Goal: Navigation & Orientation: Understand site structure

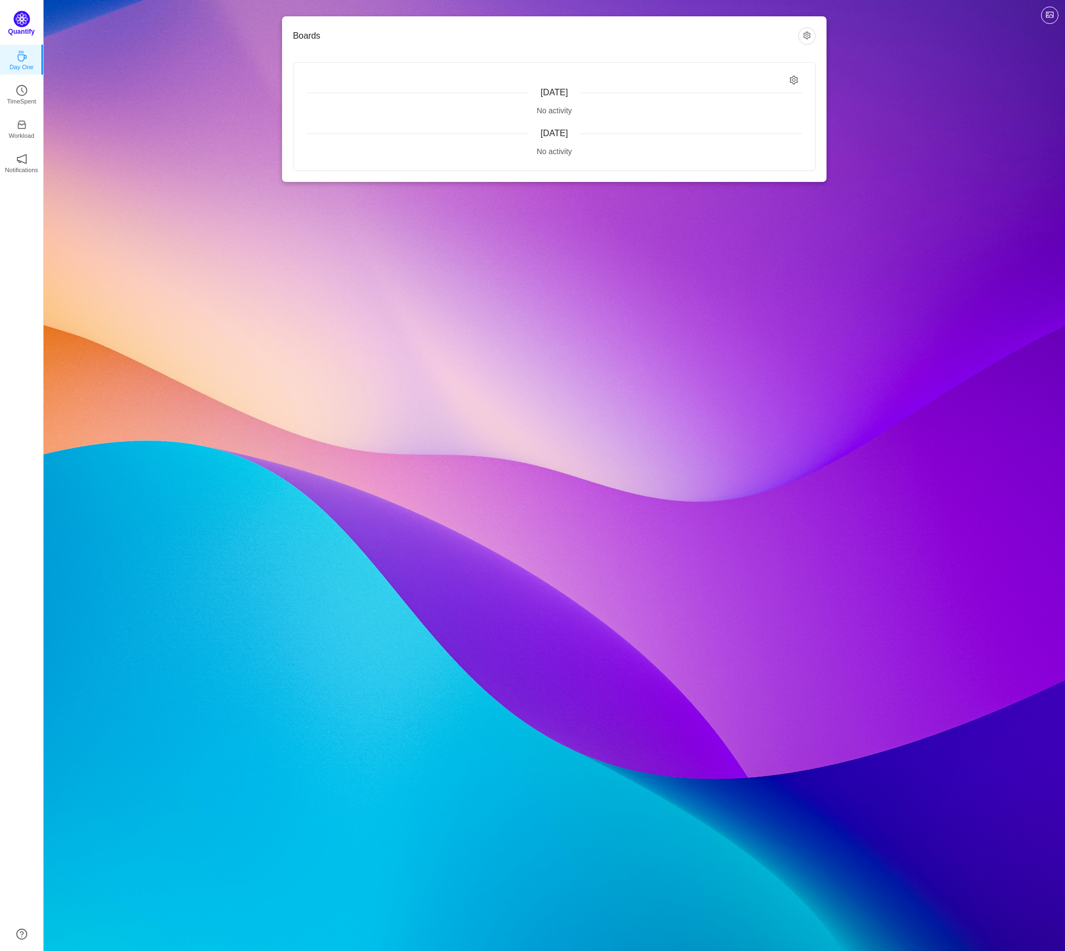
click at [27, 27] on p "Quantify" at bounding box center [21, 32] width 27 height 10
click at [26, 82] on icon "icon: clock-circle" at bounding box center [21, 87] width 11 height 11
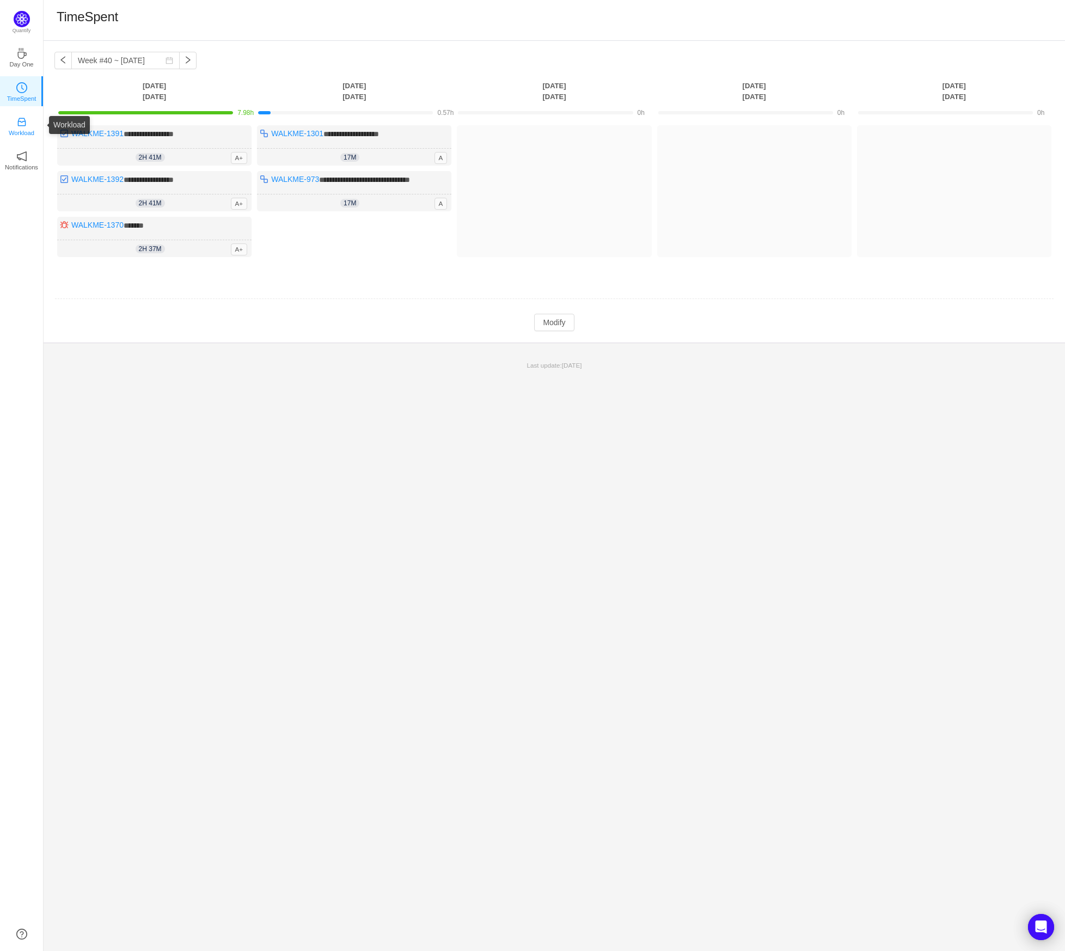
click at [23, 123] on icon "icon: inbox" at bounding box center [21, 122] width 11 height 11
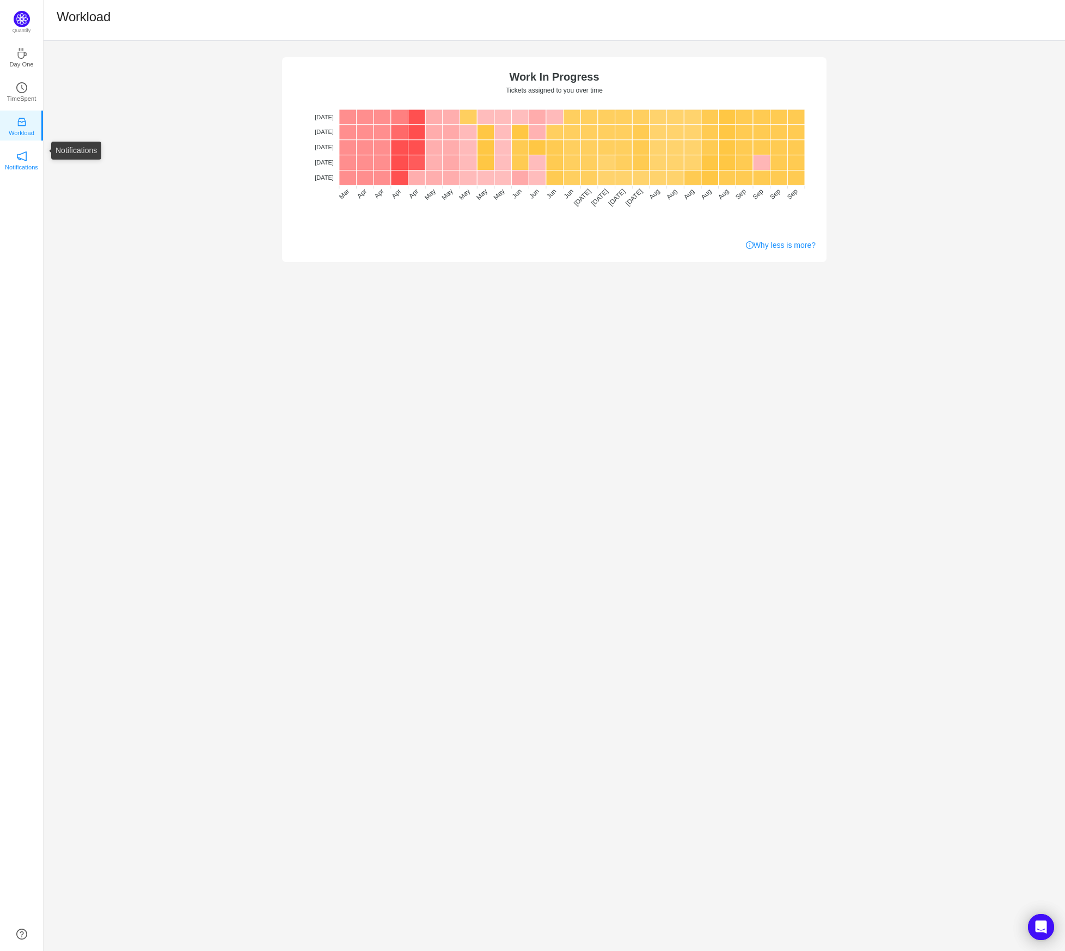
click at [16, 160] on icon "icon: notification" at bounding box center [21, 156] width 11 height 11
